Goal: Information Seeking & Learning: Learn about a topic

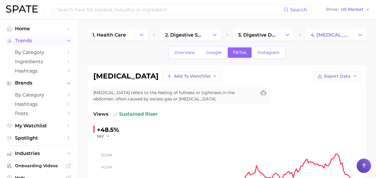
click at [42, 41] on span "Trends" at bounding box center [39, 40] width 48 height 5
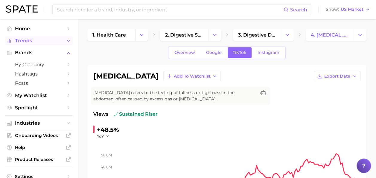
click at [42, 41] on span "Trends" at bounding box center [39, 40] width 48 height 5
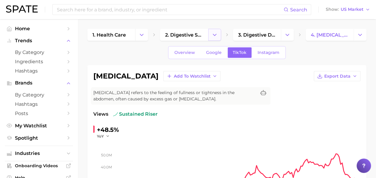
click at [215, 34] on icon "Change Category" at bounding box center [215, 35] width 6 height 6
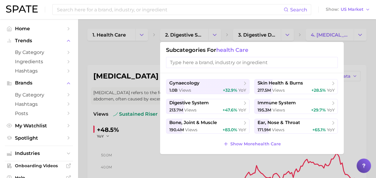
click at [141, 63] on div at bounding box center [188, 89] width 376 height 178
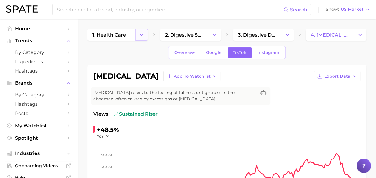
click at [146, 39] on button "Change Category" at bounding box center [141, 35] width 13 height 12
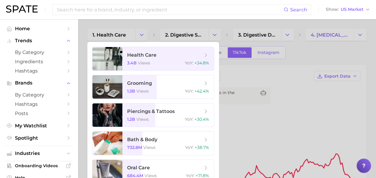
click at [248, 72] on div at bounding box center [188, 89] width 376 height 178
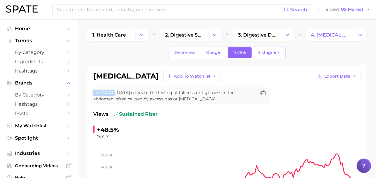
drag, startPoint x: 248, startPoint y: 72, endPoint x: 261, endPoint y: 70, distance: 13.2
click at [261, 71] on div "bloating Add to Watchlist Export Data" at bounding box center [226, 76] width 267 height 10
click at [261, 70] on div "bloating Add to Watchlist Export Data Bloating refers to the feeling of fullnes…" at bounding box center [226, 159] width 279 height 188
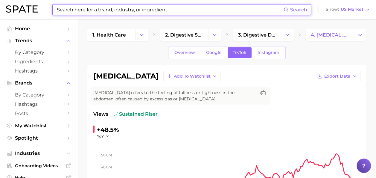
click at [74, 6] on input at bounding box center [169, 9] width 227 height 10
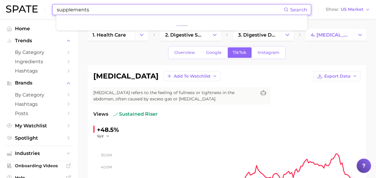
type input "supplements"
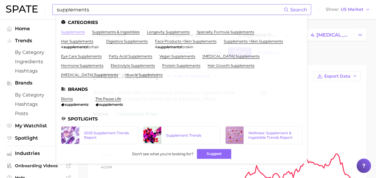
click at [75, 32] on link "supplements" at bounding box center [73, 32] width 24 height 4
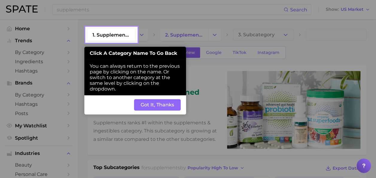
click at [165, 101] on button "Got It, Thanks" at bounding box center [157, 104] width 47 height 11
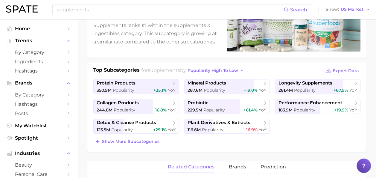
scroll to position [98, 0]
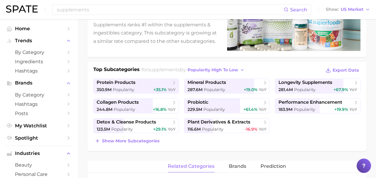
click at [182, 137] on div "Show more subcategories" at bounding box center [226, 140] width 267 height 8
click at [150, 138] on span "Show more subcategories" at bounding box center [130, 140] width 57 height 5
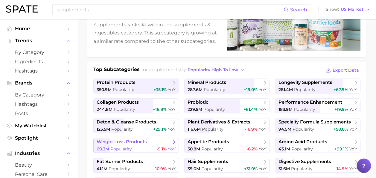
click at [153, 145] on link "weight loss products 69.3m Popularity -9.1% YoY" at bounding box center [136, 145] width 86 height 15
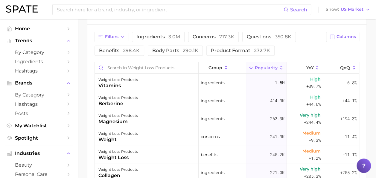
scroll to position [274, 0]
click at [349, 35] on span "Columns" at bounding box center [346, 36] width 19 height 5
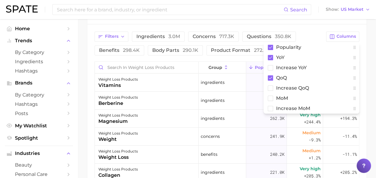
click at [308, 29] on div "Filters ingredients 3.0m concerns 717.3k questions 350.8k benefits 298.4k body …" at bounding box center [226, 135] width 279 height 222
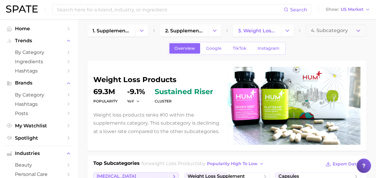
scroll to position [0, 0]
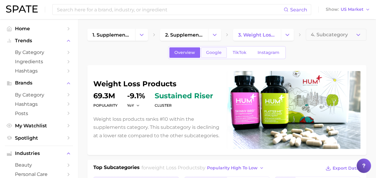
click at [216, 53] on span "Google" at bounding box center [214, 52] width 16 height 5
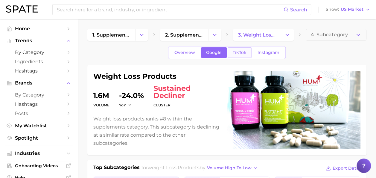
click at [244, 57] on link "TikTok" at bounding box center [240, 52] width 24 height 10
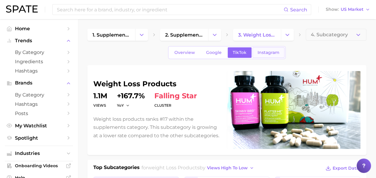
click at [266, 56] on link "Instagram" at bounding box center [269, 52] width 32 height 10
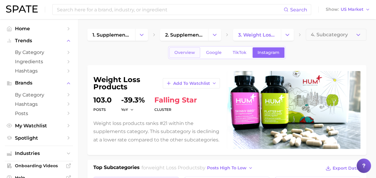
click at [192, 53] on span "Overview" at bounding box center [185, 52] width 21 height 5
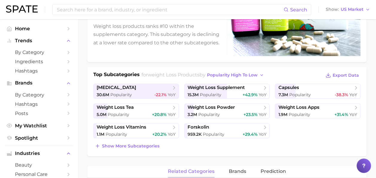
scroll to position [93, 0]
click at [258, 76] on span "popularity high to low" at bounding box center [232, 74] width 51 height 5
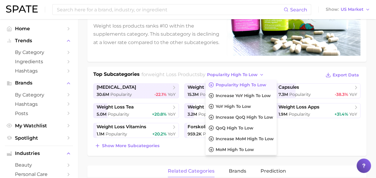
click at [236, 62] on div "weight loss products Popularity 69.3m YoY -9.1% cluster sustained riser Weight …" at bounding box center [226, 64] width 279 height 184
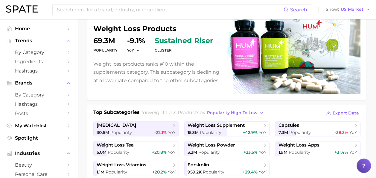
scroll to position [0, 0]
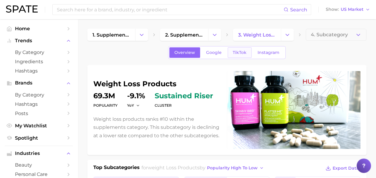
click at [234, 54] on span "TikTok" at bounding box center [240, 52] width 14 height 5
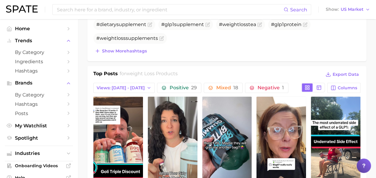
scroll to position [251, 0]
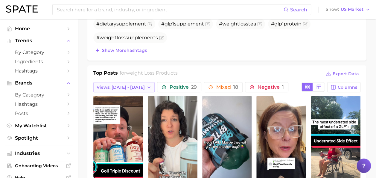
click at [138, 87] on span "Views: [DATE] - [DATE]" at bounding box center [121, 87] width 48 height 5
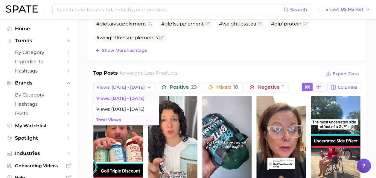
click at [133, 116] on button "Total Views" at bounding box center [126, 119] width 66 height 11
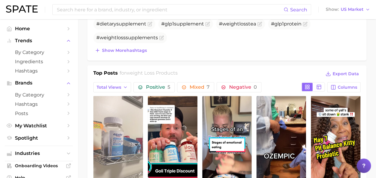
scroll to position [0, 0]
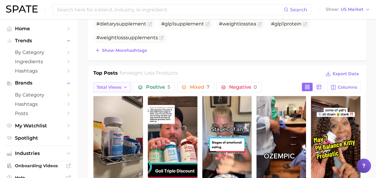
click at [117, 86] on span "Total Views" at bounding box center [109, 87] width 25 height 5
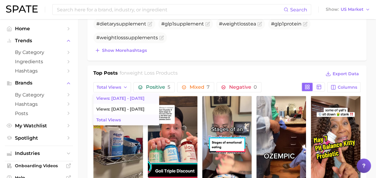
click at [131, 97] on span "Views: [DATE] - [DATE]" at bounding box center [120, 98] width 48 height 5
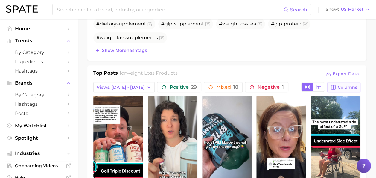
click at [342, 85] on span "Columns" at bounding box center [347, 87] width 19 height 5
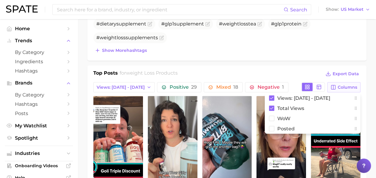
click at [342, 85] on span "Columns" at bounding box center [347, 87] width 19 height 5
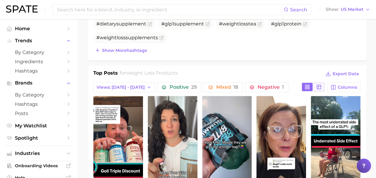
click at [316, 88] on button at bounding box center [319, 87] width 11 height 8
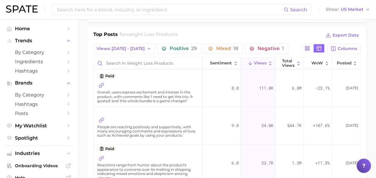
scroll to position [289, 0]
click at [104, 119] on icon at bounding box center [101, 120] width 5 height 5
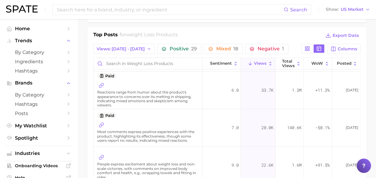
scroll to position [104, 0]
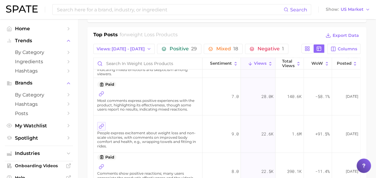
click at [102, 123] on icon at bounding box center [101, 125] width 5 height 5
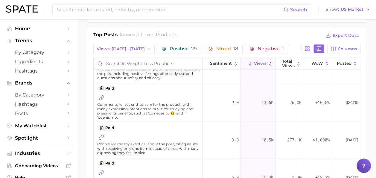
scroll to position [414, 0]
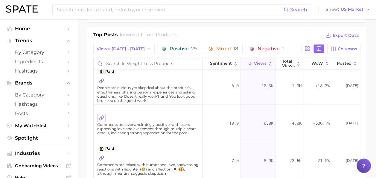
click at [102, 115] on icon at bounding box center [101, 117] width 5 height 5
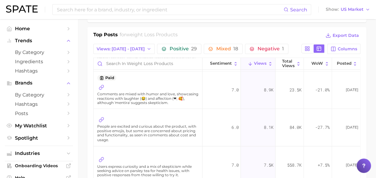
scroll to position [506, 0]
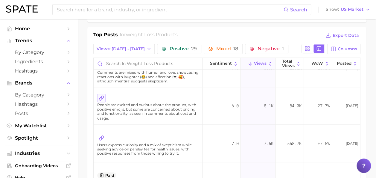
click at [102, 96] on icon at bounding box center [101, 97] width 5 height 5
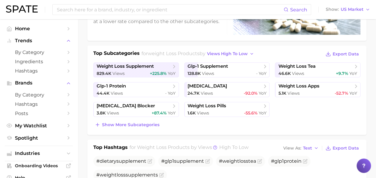
scroll to position [114, 0]
click at [237, 66] on span "glp-1 supplement" at bounding box center [225, 66] width 75 height 6
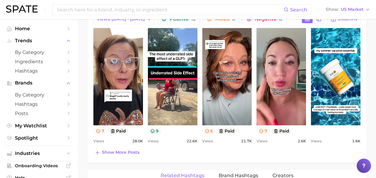
scroll to position [201, 0]
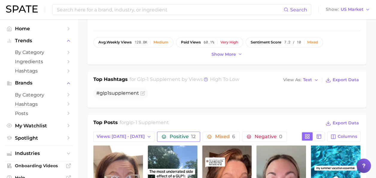
click at [179, 134] on span "Positive 12" at bounding box center [183, 136] width 26 height 5
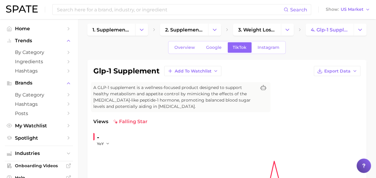
scroll to position [0, 0]
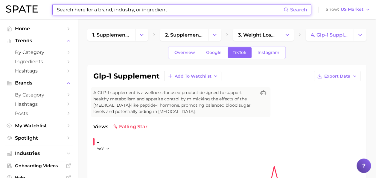
click at [156, 13] on input at bounding box center [169, 9] width 227 height 10
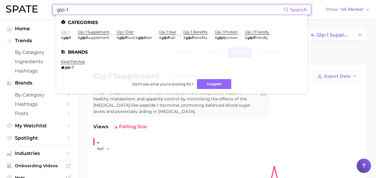
type input "glp-1"
click at [66, 31] on link "glp-1" at bounding box center [65, 32] width 9 height 4
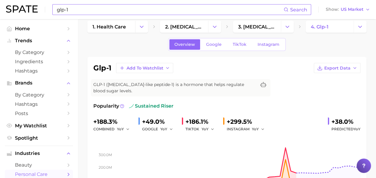
scroll to position [8, 0]
click at [241, 42] on span "TikTok" at bounding box center [240, 44] width 14 height 5
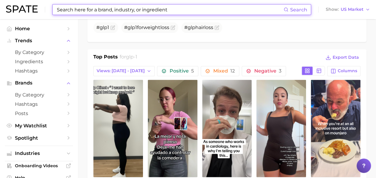
scroll to position [282, 0]
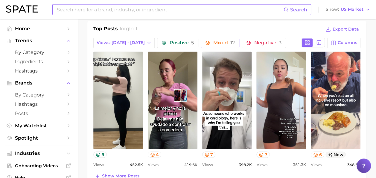
click at [230, 42] on span "12" at bounding box center [232, 43] width 4 height 6
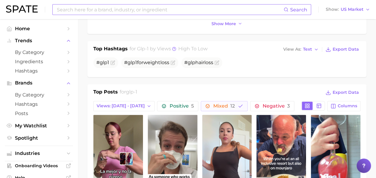
scroll to position [220, 0]
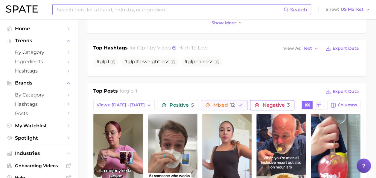
click at [255, 104] on span "Negative 3" at bounding box center [272, 105] width 35 height 5
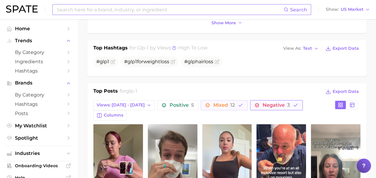
scroll to position [0, 0]
click at [142, 103] on button "Views: [DATE] - [DATE]" at bounding box center [123, 105] width 61 height 10
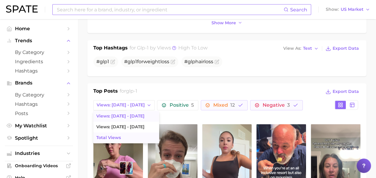
click at [124, 136] on button "Total Views" at bounding box center [126, 137] width 66 height 11
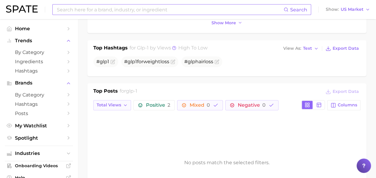
click at [116, 107] on button "Total Views" at bounding box center [112, 105] width 38 height 10
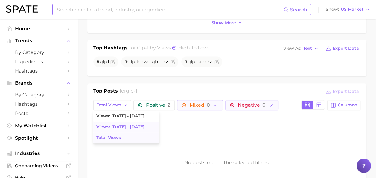
click at [118, 124] on span "Views: Sep 21 - 28" at bounding box center [120, 126] width 48 height 5
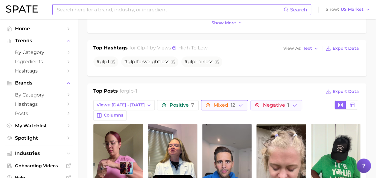
click at [213, 101] on button "Mixed 12" at bounding box center [224, 105] width 47 height 10
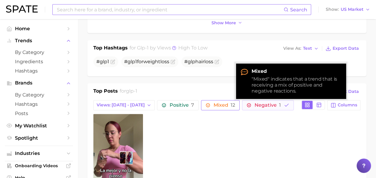
click at [213, 101] on button "Mixed 12" at bounding box center [220, 105] width 39 height 10
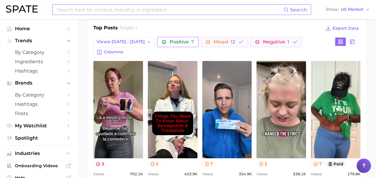
click at [173, 40] on span "Positive 7" at bounding box center [182, 42] width 25 height 5
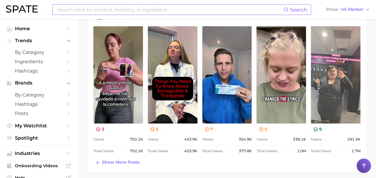
click at [335, 72] on link "view post on TikTok" at bounding box center [336, 74] width 50 height 97
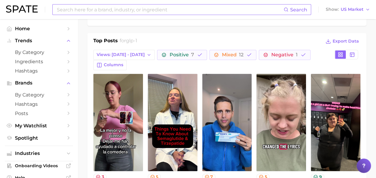
scroll to position [270, 0]
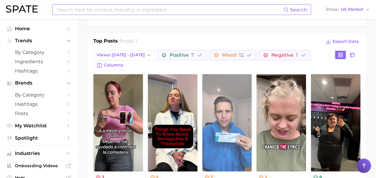
click at [232, 134] on link "view post on TikTok" at bounding box center [227, 122] width 50 height 97
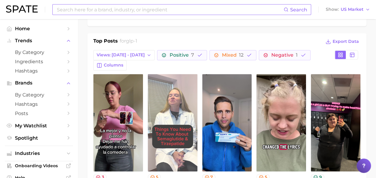
scroll to position [0, 0]
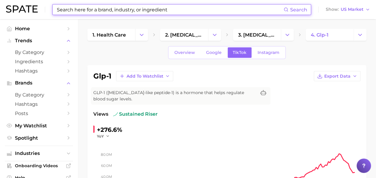
click at [95, 10] on input at bounding box center [169, 9] width 227 height 10
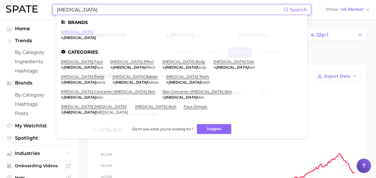
type input "ozempic"
click at [70, 30] on link "ozempic" at bounding box center [77, 32] width 32 height 4
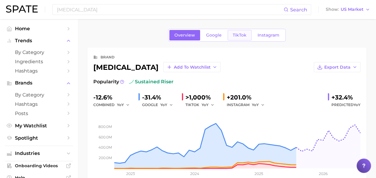
click at [235, 35] on span "TikTok" at bounding box center [240, 35] width 14 height 5
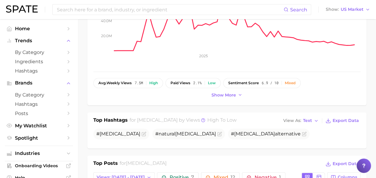
scroll to position [116, 0]
click at [232, 95] on span "Show more" at bounding box center [224, 94] width 25 height 5
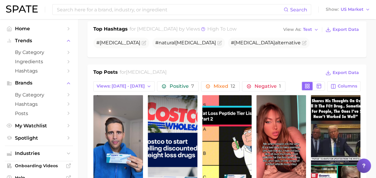
scroll to position [233, 0]
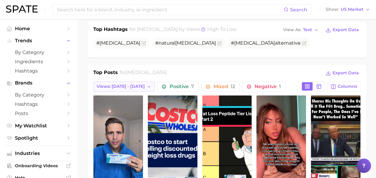
click at [118, 84] on span "Views: [DATE] - [DATE]" at bounding box center [121, 86] width 48 height 5
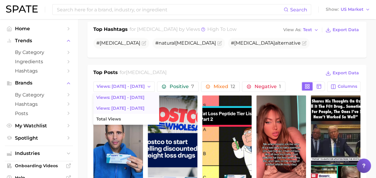
click at [136, 106] on button "Views: Sep 21 - 28" at bounding box center [126, 108] width 66 height 11
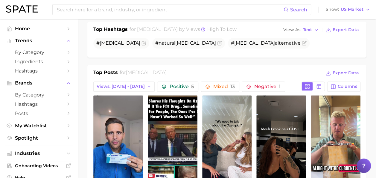
scroll to position [0, 0]
click at [128, 84] on span "Views: Sep 21 - 28" at bounding box center [121, 86] width 48 height 5
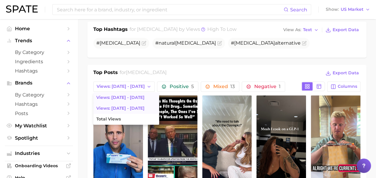
click at [126, 98] on span "Views: [DATE] - [DATE]" at bounding box center [120, 97] width 48 height 5
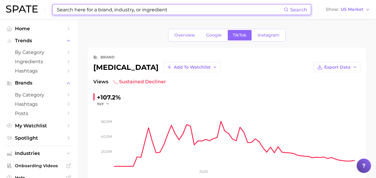
click at [97, 7] on input at bounding box center [169, 9] width 227 height 10
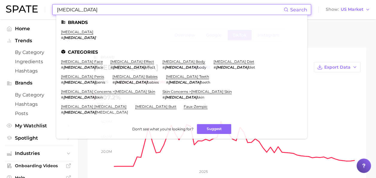
type input "ozempic"
click at [90, 50] on li "Categories" at bounding box center [182, 51] width 242 height 5
click at [110, 60] on link "ozempic effect" at bounding box center [132, 61] width 44 height 4
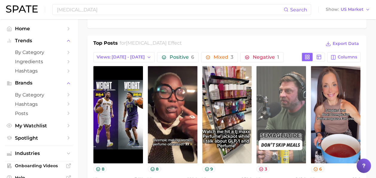
scroll to position [473, 0]
